Goal: Information Seeking & Learning: Learn about a topic

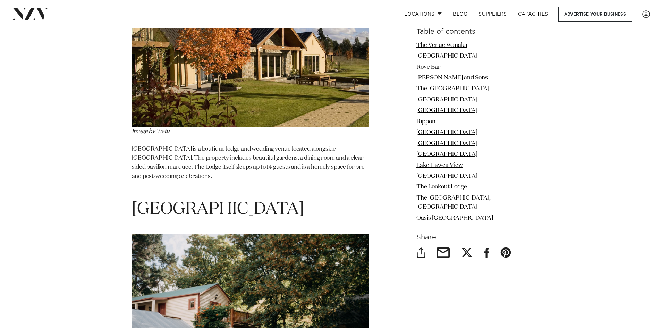
scroll to position [2465, 0]
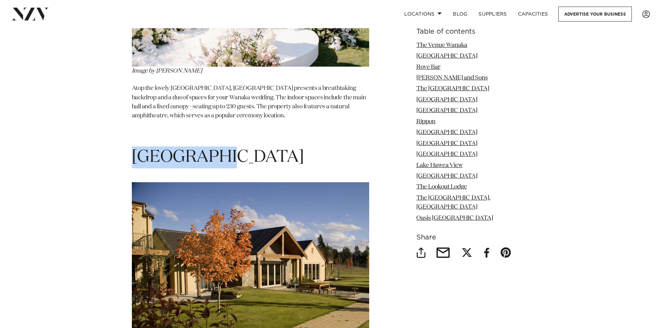
drag, startPoint x: 224, startPoint y: 135, endPoint x: 257, endPoint y: 134, distance: 33.7
click at [137, 149] on span "[GEOGRAPHIC_DATA]" at bounding box center [218, 157] width 172 height 17
drag, startPoint x: 207, startPoint y: 131, endPoint x: 103, endPoint y: 124, distance: 104.1
click at [103, 124] on div "15 of the Best Wanaka Wedding Venues by [PERSON_NAME] | [DATE] From its snowy m…" at bounding box center [330, 76] width 489 height 4508
copy span "[GEOGRAPHIC_DATA]"
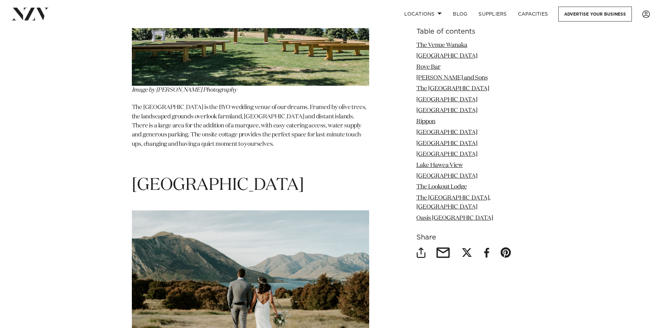
scroll to position [1736, 0]
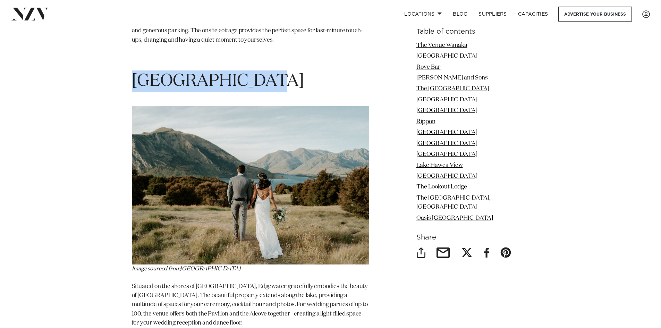
drag, startPoint x: 274, startPoint y: 55, endPoint x: 101, endPoint y: 37, distance: 173.5
copy span "[GEOGRAPHIC_DATA]"
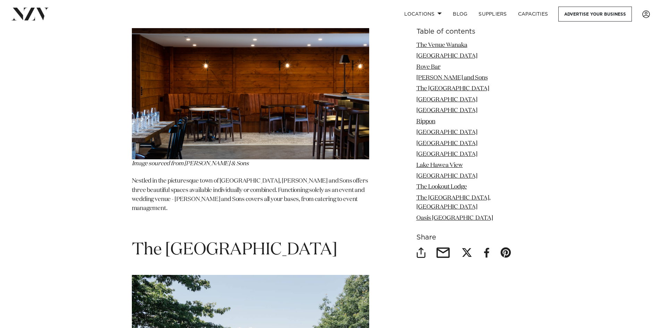
scroll to position [1285, 0]
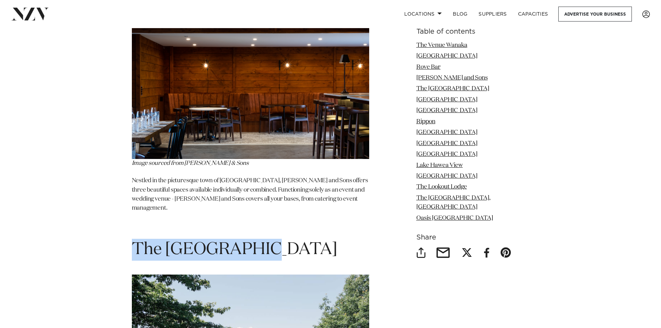
drag, startPoint x: 258, startPoint y: 227, endPoint x: 126, endPoint y: 222, distance: 132.0
copy span "The [GEOGRAPHIC_DATA]"
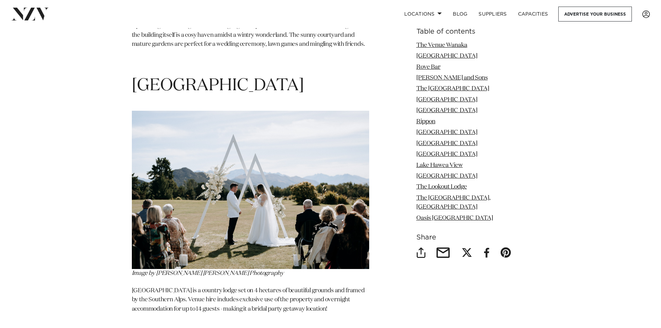
scroll to position [625, 0]
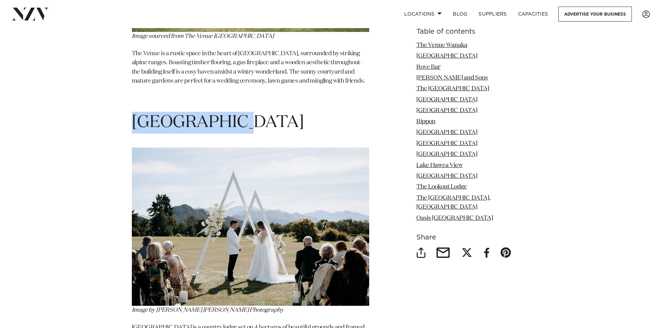
drag, startPoint x: 248, startPoint y: 105, endPoint x: 106, endPoint y: 91, distance: 143.4
copy span "[GEOGRAPHIC_DATA]"
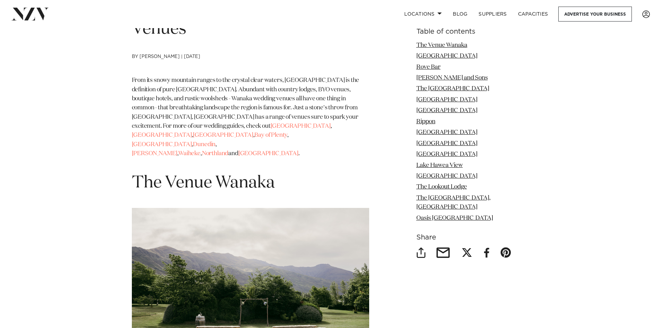
scroll to position [243, 0]
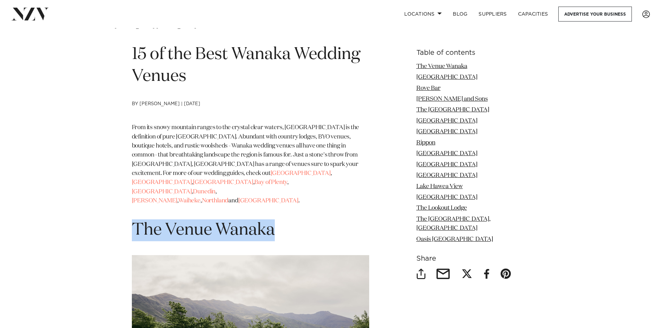
drag, startPoint x: 287, startPoint y: 217, endPoint x: 179, endPoint y: 216, distance: 108.3
copy span "The Venue Wanaka"
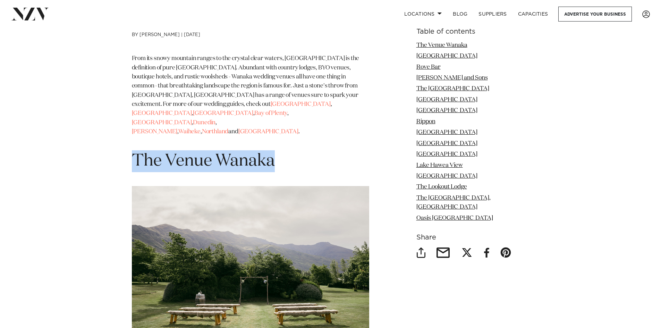
scroll to position [382, 0]
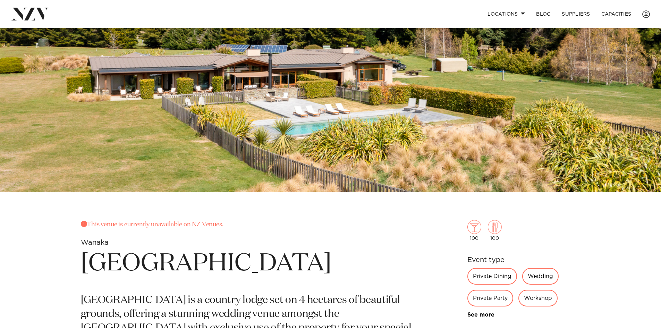
scroll to position [208, 0]
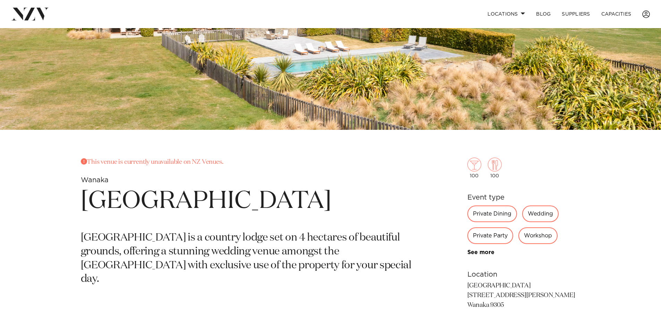
click at [535, 214] on div "Wedding" at bounding box center [541, 214] width 36 height 17
drag, startPoint x: 538, startPoint y: 215, endPoint x: 309, endPoint y: 236, distance: 230.1
click at [535, 216] on div "Wedding" at bounding box center [541, 214] width 36 height 17
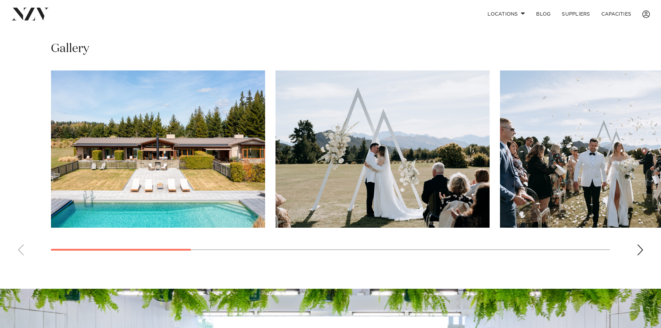
scroll to position [451, 0]
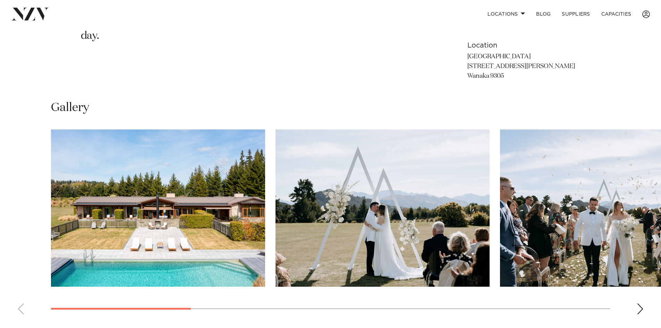
click at [644, 312] on div "Next slide" at bounding box center [640, 308] width 7 height 11
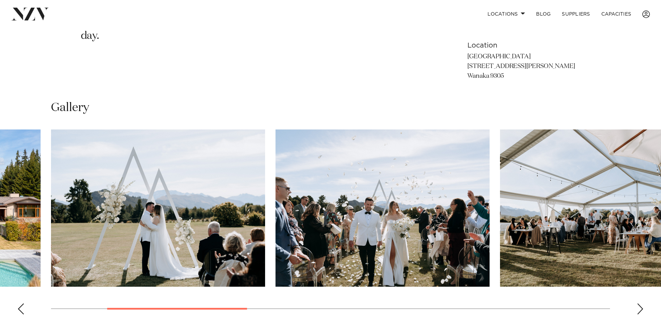
click at [644, 312] on div "Next slide" at bounding box center [640, 308] width 7 height 11
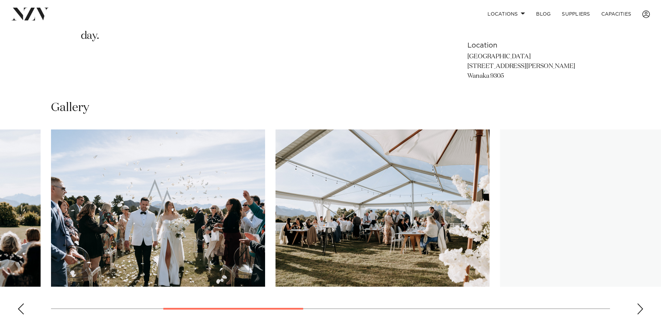
click at [644, 312] on div "Next slide" at bounding box center [640, 308] width 7 height 11
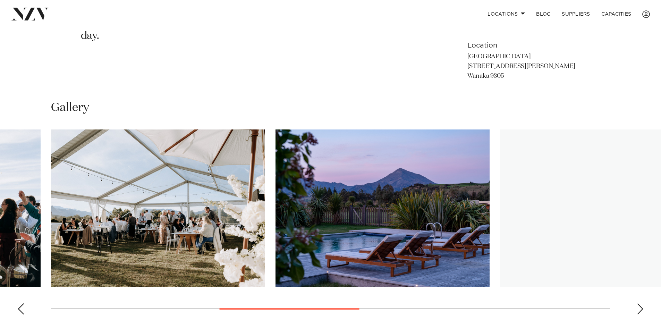
click at [644, 312] on div "Next slide" at bounding box center [640, 308] width 7 height 11
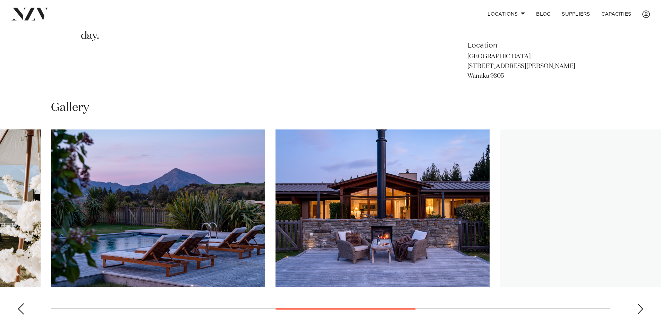
click at [644, 312] on div "Next slide" at bounding box center [640, 308] width 7 height 11
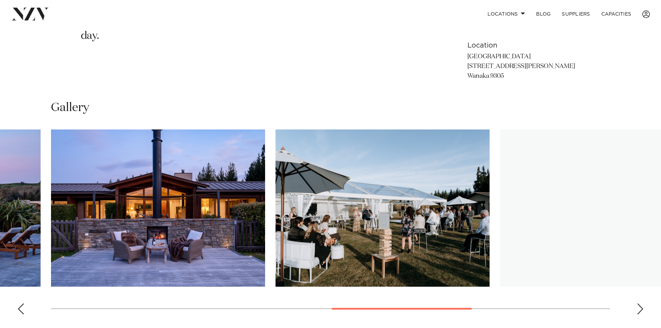
click at [644, 312] on div "Next slide" at bounding box center [640, 308] width 7 height 11
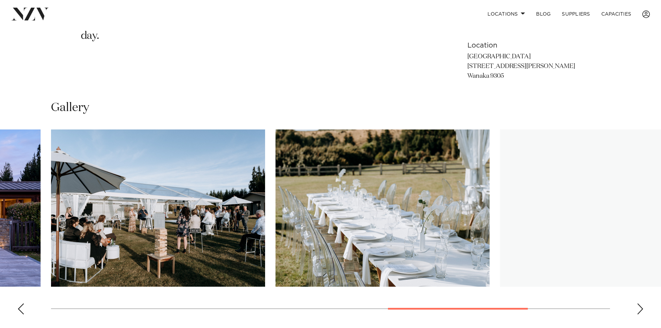
click at [644, 312] on div "Next slide" at bounding box center [640, 308] width 7 height 11
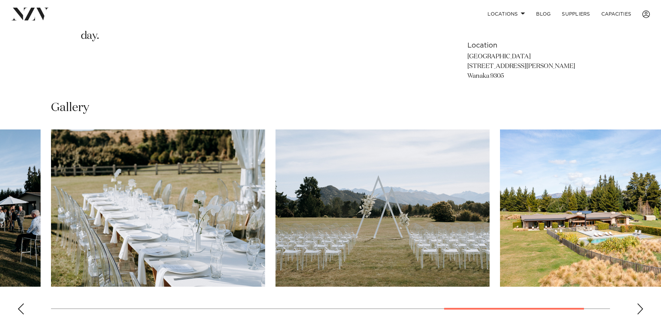
click at [644, 312] on div "Next slide" at bounding box center [640, 308] width 7 height 11
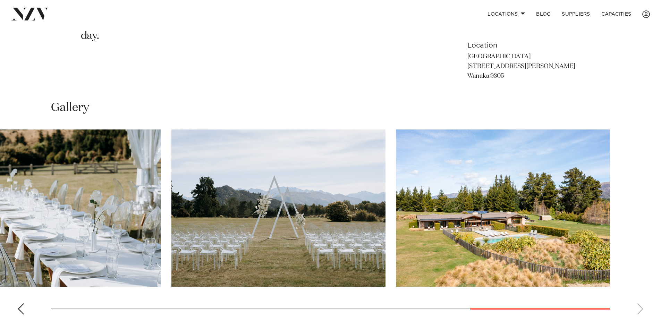
click at [644, 312] on swiper-container at bounding box center [330, 225] width 661 height 191
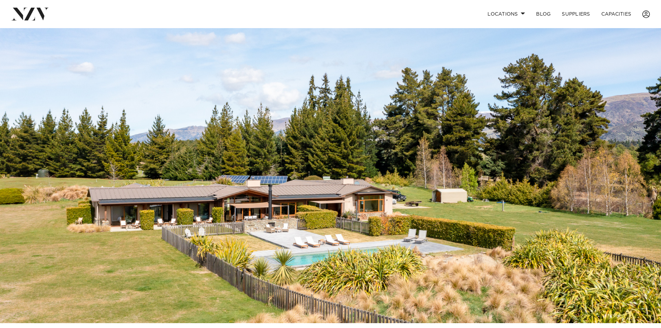
scroll to position [0, 0]
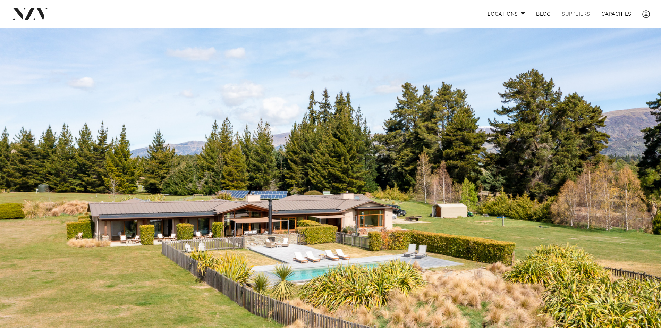
click at [574, 11] on link "SUPPLIERS" at bounding box center [576, 14] width 39 height 15
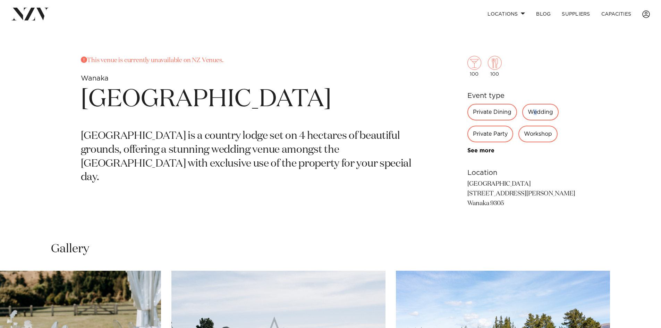
scroll to position [312, 0]
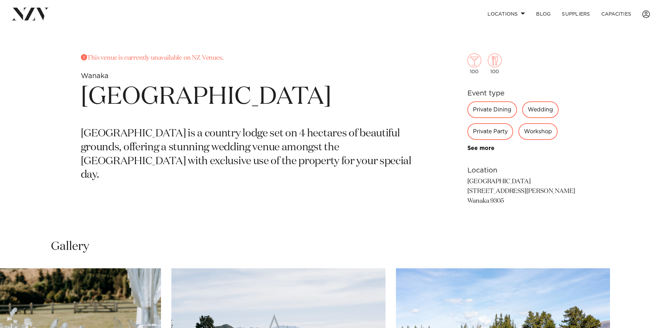
click at [193, 55] on div "Wanaka Wanaka Haven This venue is currently unavailable on NZ Venues. Wanaka Wa…" at bounding box center [330, 87] width 661 height 743
drag, startPoint x: 192, startPoint y: 56, endPoint x: 0, endPoint y: 1, distance: 198.9
click at [187, 55] on p "This venue is currently unavailable on NZ Venues." at bounding box center [249, 58] width 337 height 10
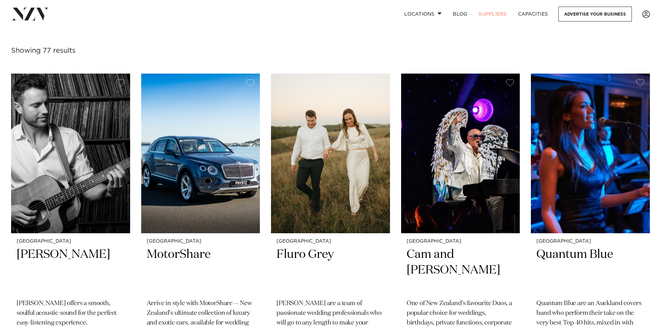
scroll to position [208, 0]
